Goal: Task Accomplishment & Management: Manage account settings

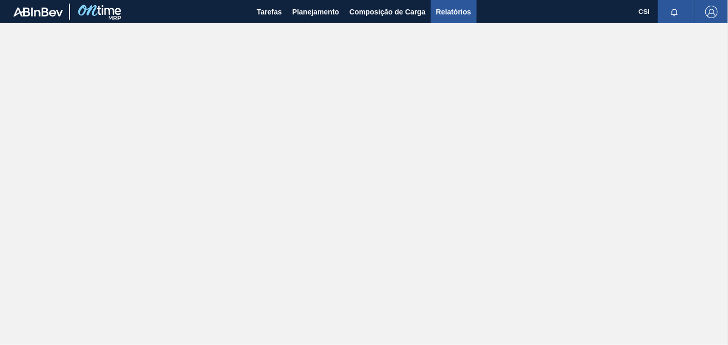
click at [452, 9] on span "Relatórios" at bounding box center [453, 12] width 35 height 12
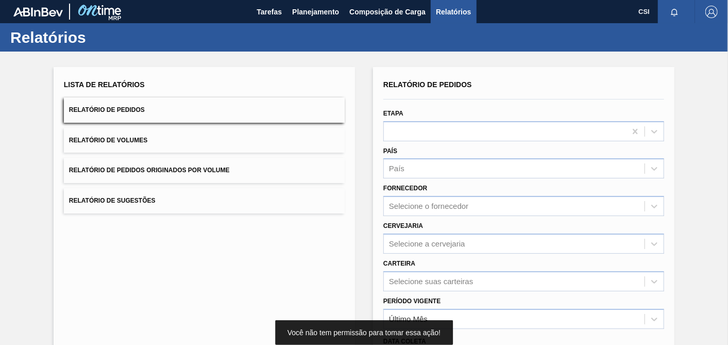
scroll to position [57, 0]
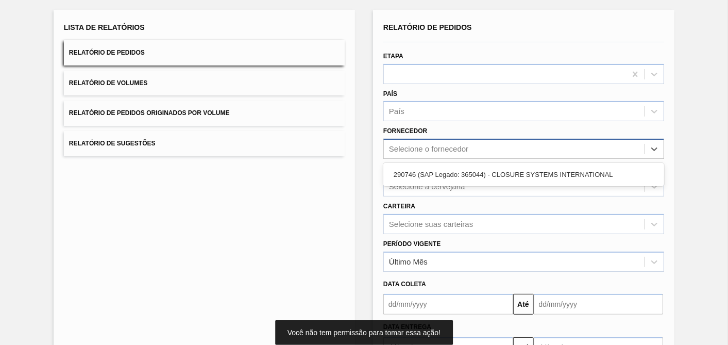
click at [442, 148] on div "Selecione o fornecedor" at bounding box center [428, 149] width 79 height 9
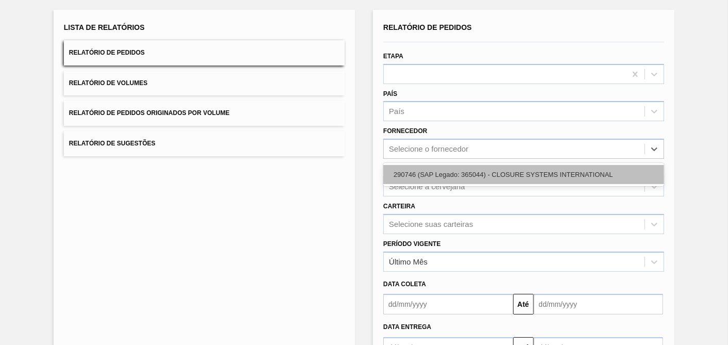
click at [445, 173] on div "290746 (SAP Legado: 365044) - CLOSURE SYSTEMS INTERNATIONAL" at bounding box center [524, 174] width 281 height 19
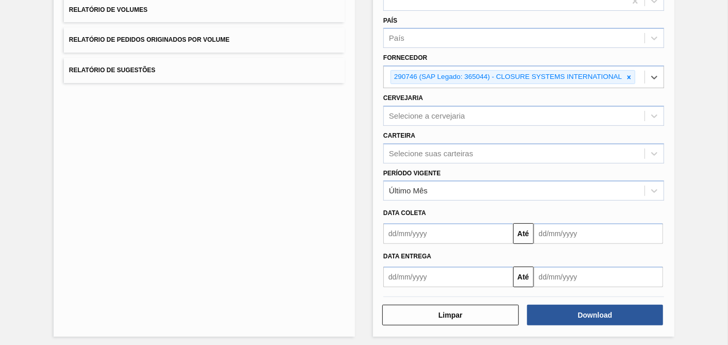
scroll to position [132, 0]
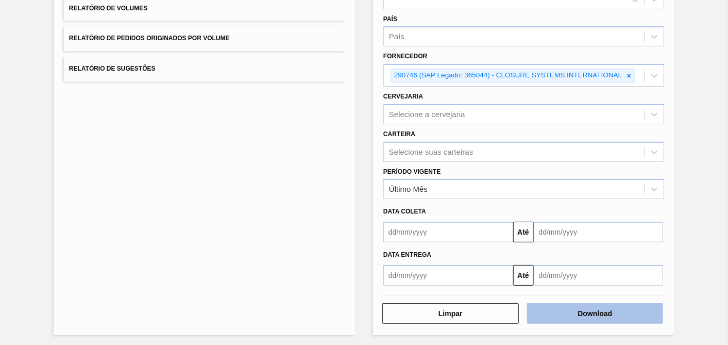
click at [603, 311] on button "Download" at bounding box center [595, 313] width 137 height 21
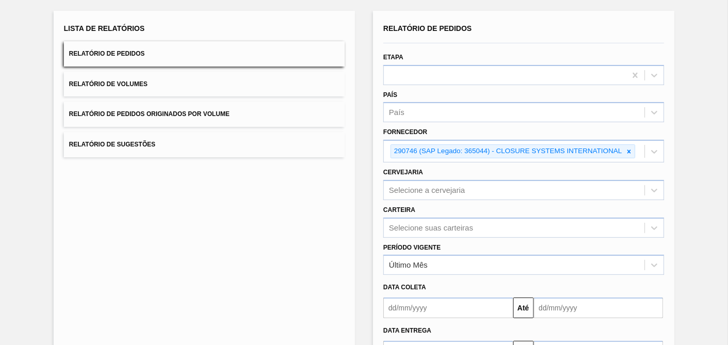
scroll to position [0, 0]
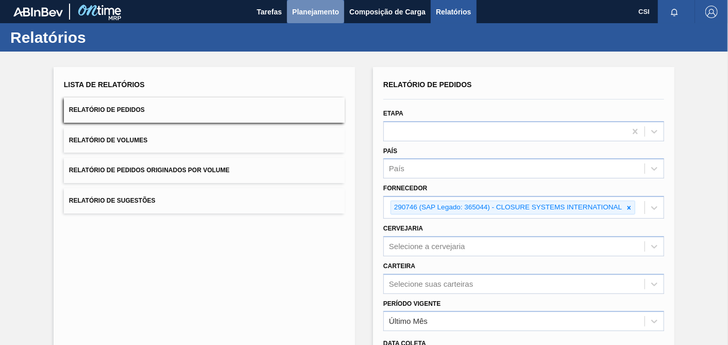
click at [327, 12] on span "Planejamento" at bounding box center [315, 12] width 47 height 12
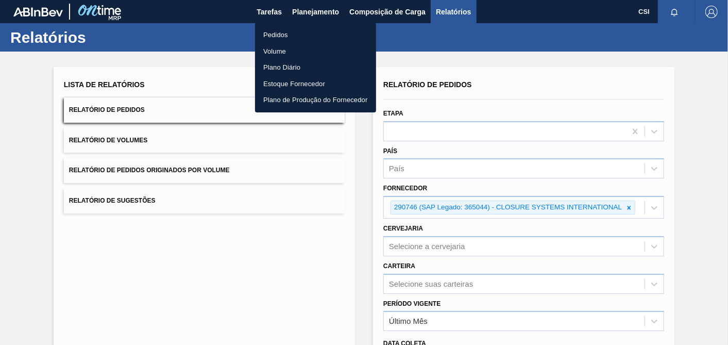
click at [285, 35] on li "Pedidos" at bounding box center [315, 35] width 121 height 16
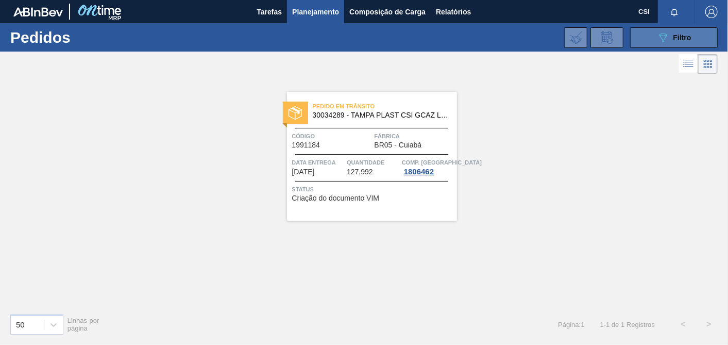
click at [704, 37] on button "089F7B8B-B2A5-4AFE-B5C0-19BA573D28AC Filtro" at bounding box center [674, 37] width 88 height 21
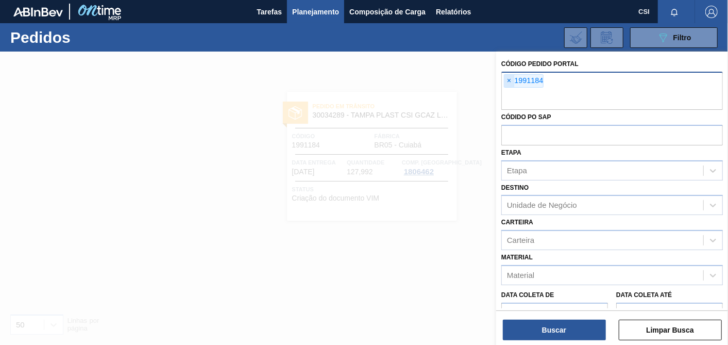
click at [512, 78] on span "×" at bounding box center [510, 81] width 10 height 12
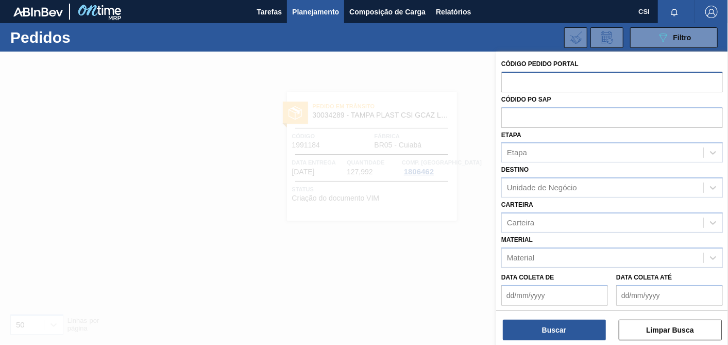
paste input "2010664"
type input "2010664"
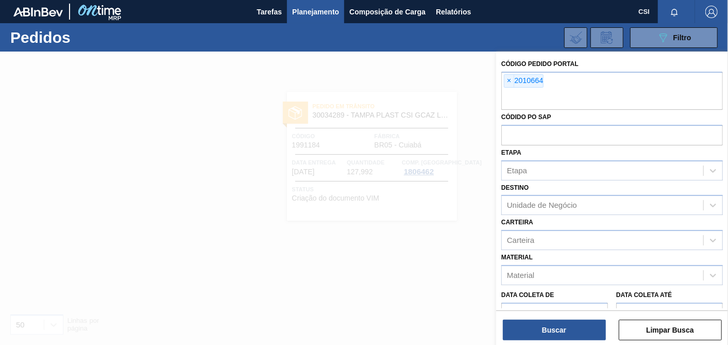
click at [562, 317] on div "Buscar Limpar Busca" at bounding box center [612, 324] width 232 height 29
click at [543, 330] on button "Buscar" at bounding box center [554, 330] width 103 height 21
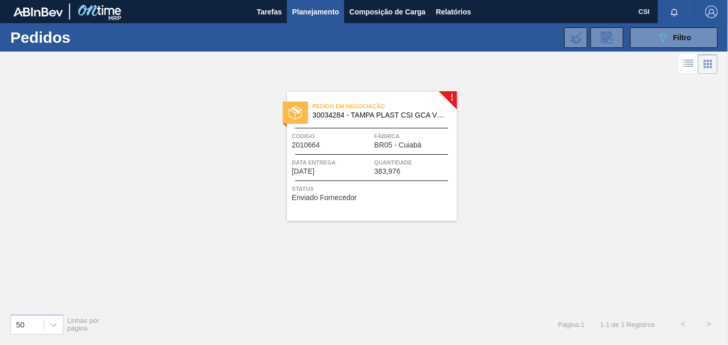
click at [381, 170] on span "383,976" at bounding box center [388, 172] width 26 height 8
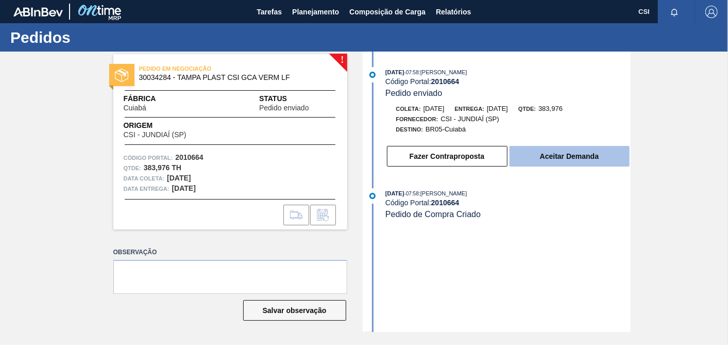
click at [584, 159] on button "Aceitar Demanda" at bounding box center [570, 156] width 120 height 21
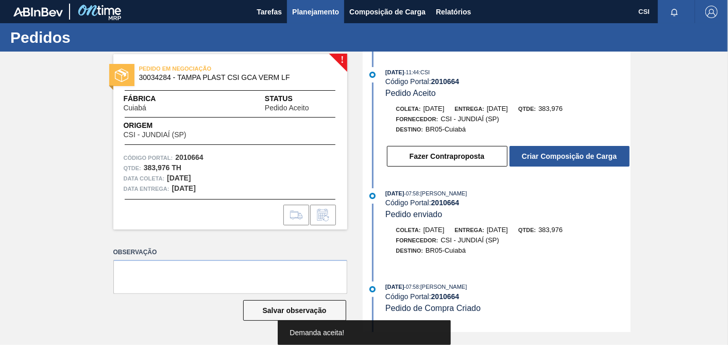
click at [306, 15] on span "Planejamento" at bounding box center [315, 12] width 47 height 12
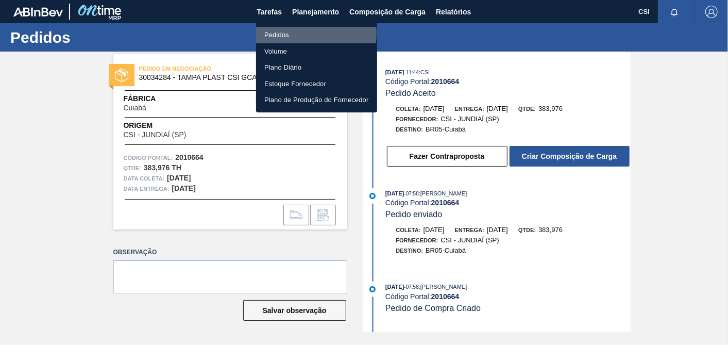
click at [290, 34] on li "Pedidos" at bounding box center [316, 35] width 121 height 16
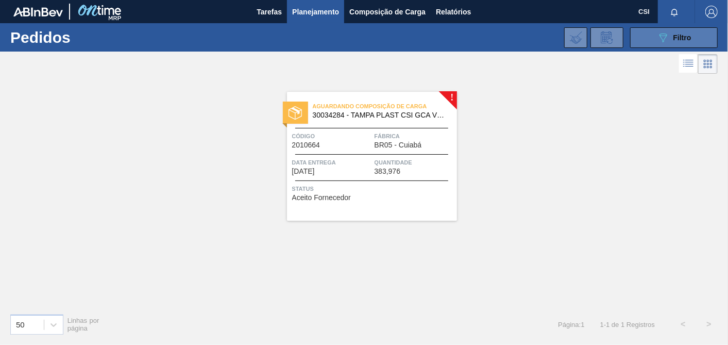
click at [669, 40] on icon "089F7B8B-B2A5-4AFE-B5C0-19BA573D28AC" at bounding box center [663, 37] width 12 height 12
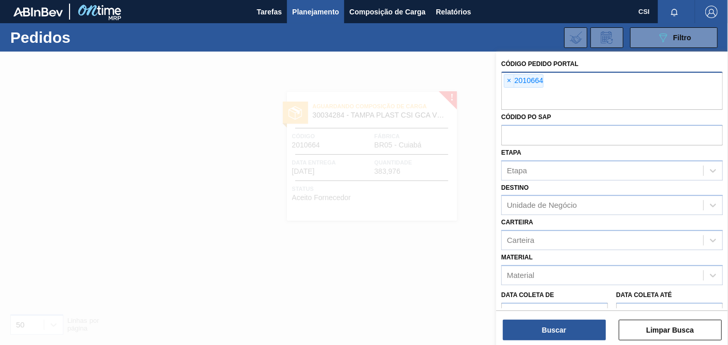
click at [584, 86] on div "× 2010664" at bounding box center [613, 91] width 222 height 38
click at [508, 79] on span "×" at bounding box center [510, 81] width 10 height 12
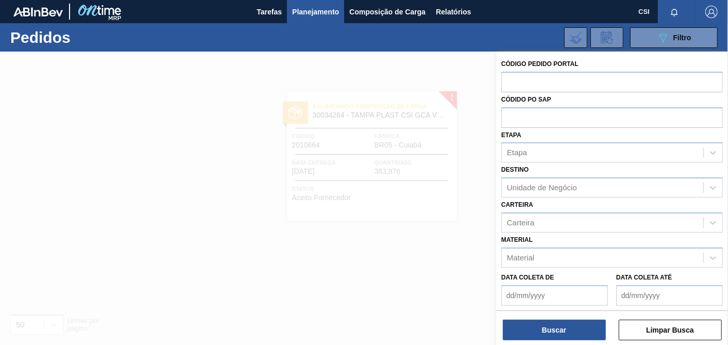
click at [581, 99] on div "Códido PO SAP" at bounding box center [613, 110] width 222 height 36
click at [539, 84] on input "text" at bounding box center [613, 82] width 222 height 20
paste input "2010665"
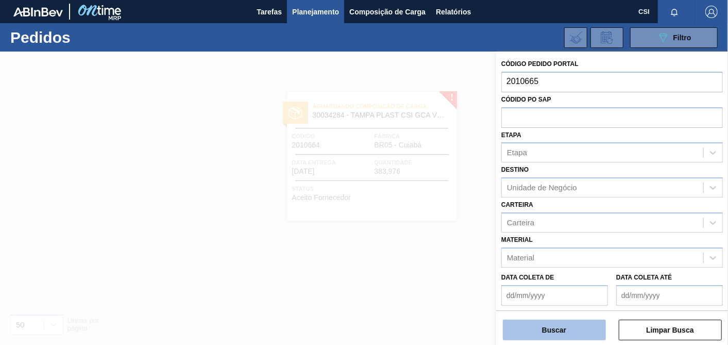
type input "2010665"
click at [555, 325] on button "Buscar" at bounding box center [554, 330] width 103 height 21
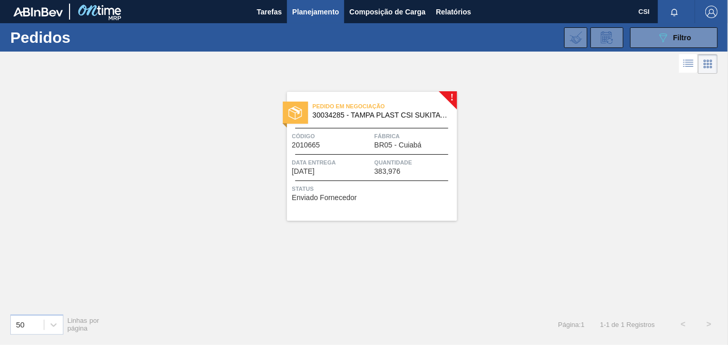
click at [396, 180] on div at bounding box center [371, 180] width 153 height 1
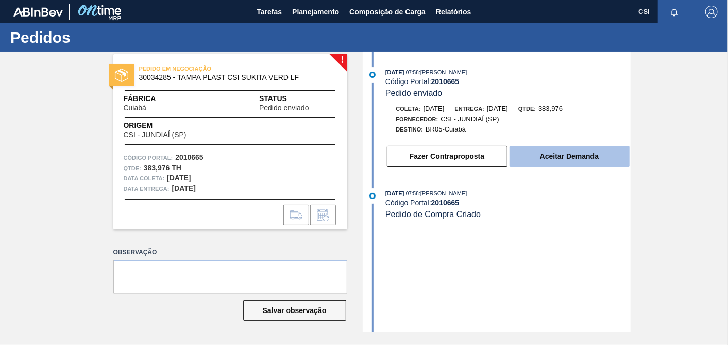
click at [570, 158] on button "Aceitar Demanda" at bounding box center [570, 156] width 120 height 21
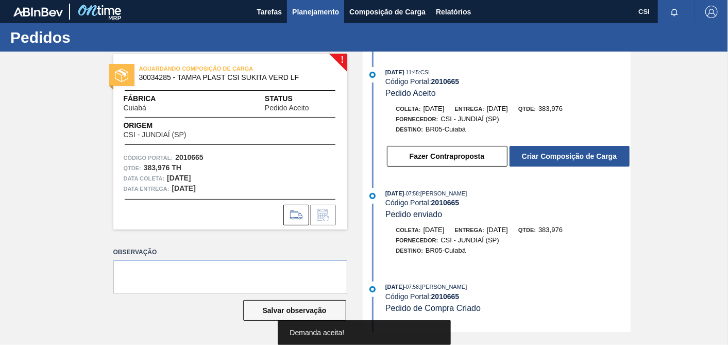
click at [320, 5] on button "Planejamento" at bounding box center [315, 11] width 57 height 23
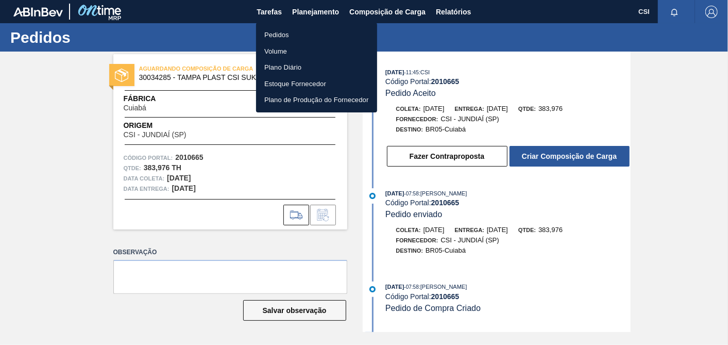
click at [697, 118] on div at bounding box center [364, 172] width 728 height 345
